Goal: Check status: Check status

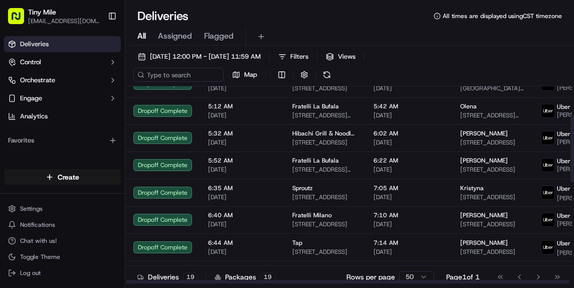
scroll to position [387, 0]
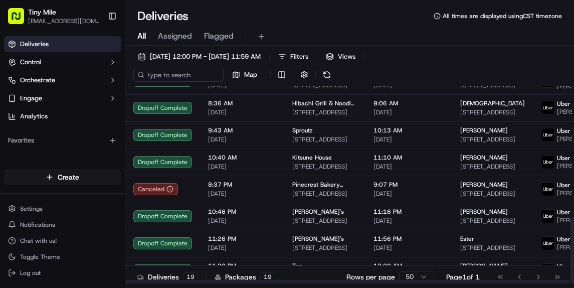
click at [540, 274] on div "Go to first page Go to previous page Go to next page Go to last page" at bounding box center [529, 277] width 74 height 14
click at [541, 276] on div "Go to first page Go to previous page Go to next page Go to last page" at bounding box center [529, 277] width 74 height 14
click at [552, 278] on div "Go to first page Go to previous page Go to next page Go to last page" at bounding box center [529, 277] width 74 height 14
click at [559, 278] on div "Go to first page Go to previous page Go to next page Go to last page" at bounding box center [529, 277] width 74 height 14
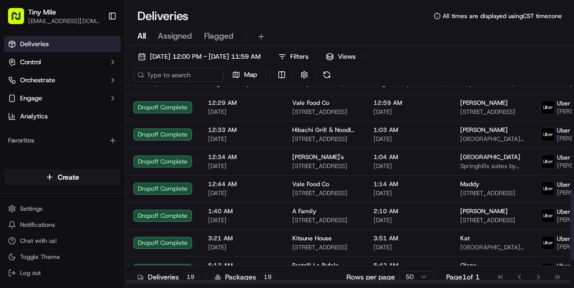
scroll to position [0, 0]
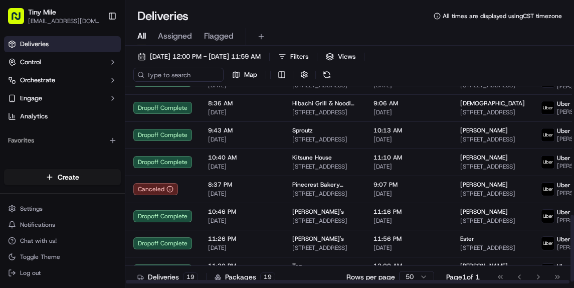
drag, startPoint x: 573, startPoint y: 130, endPoint x: 370, endPoint y: 281, distance: 252.8
click at [571, 270] on div at bounding box center [573, 248] width 4 height 67
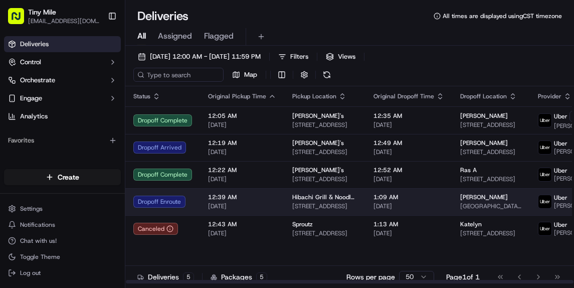
click at [277, 211] on td "12:39 AM 09/18/2025" at bounding box center [242, 201] width 84 height 27
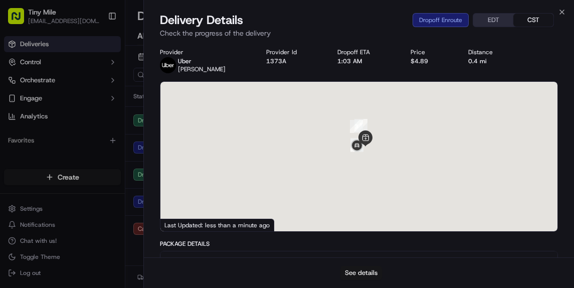
click at [356, 266] on button "See details" at bounding box center [362, 273] width 42 height 14
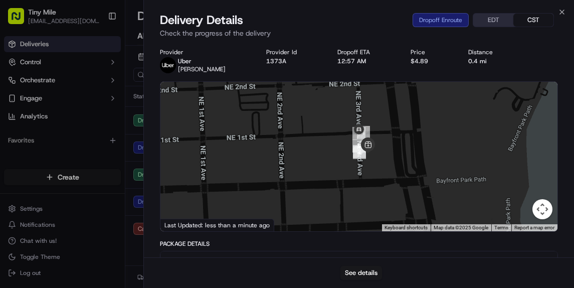
drag, startPoint x: 356, startPoint y: 129, endPoint x: 362, endPoint y: 208, distance: 79.0
click at [362, 208] on div at bounding box center [359, 156] width 397 height 149
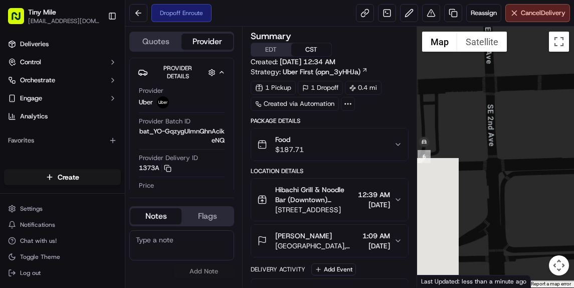
drag, startPoint x: 464, startPoint y: 186, endPoint x: 556, endPoint y: 150, distance: 98.5
click at [555, 151] on div at bounding box center [495, 157] width 157 height 261
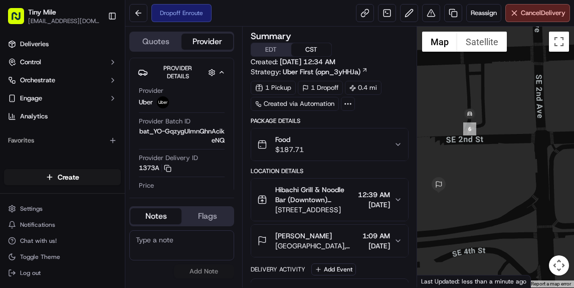
drag, startPoint x: 519, startPoint y: 159, endPoint x: 540, endPoint y: 143, distance: 25.5
click at [538, 145] on div at bounding box center [495, 157] width 157 height 261
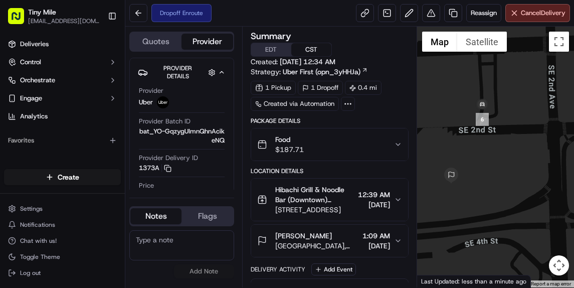
drag, startPoint x: 524, startPoint y: 148, endPoint x: 537, endPoint y: 139, distance: 15.9
click at [537, 139] on div at bounding box center [495, 157] width 157 height 261
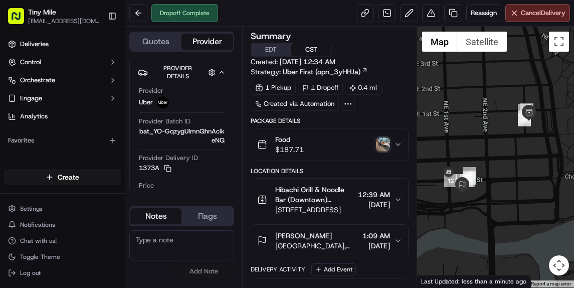
click at [387, 144] on img "button" at bounding box center [383, 144] width 14 height 14
